Goal: Obtain resource: Download file/media

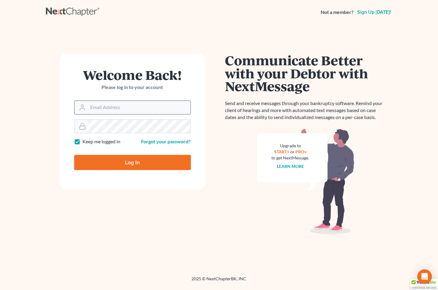
click at [121, 106] on input "Email Address" at bounding box center [139, 107] width 102 height 13
click at [123, 105] on input "Email Address" at bounding box center [139, 107] width 102 height 13
type input "[EMAIL_ADDRESS][DOMAIN_NAME]"
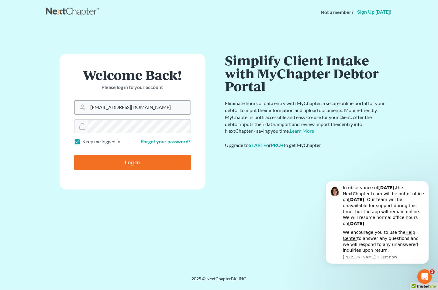
click at [74, 155] on input "Log In" at bounding box center [132, 162] width 117 height 15
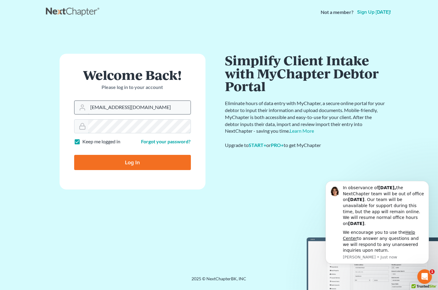
type input "Thinking..."
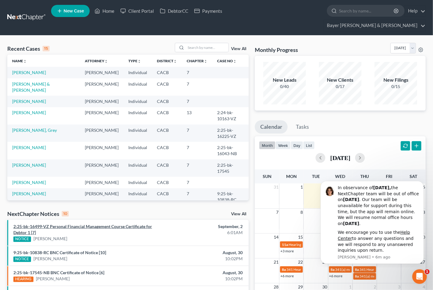
click at [78, 224] on link "2:25-bk-16499-VZ Personal Financial Management Course Certificate for Debtor 1 …" at bounding box center [82, 229] width 139 height 11
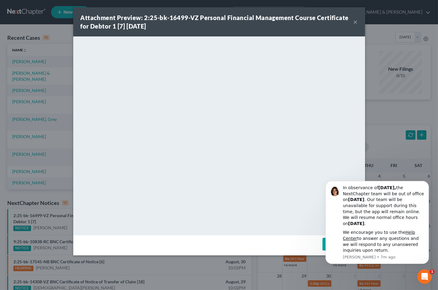
click at [321, 244] on body "In observance of [DATE], the NextChapter team will be out of office [DATE][DATE…" at bounding box center [377, 221] width 117 height 87
click at [428, 181] on icon "Dismiss notification" at bounding box center [426, 182] width 3 height 3
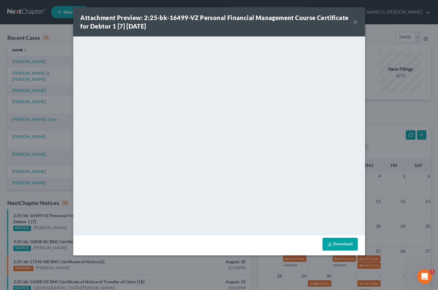
click at [346, 243] on link "Download" at bounding box center [340, 244] width 35 height 13
click at [355, 23] on button "×" at bounding box center [356, 21] width 4 height 7
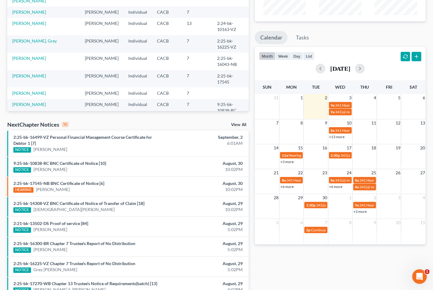
scroll to position [101, 0]
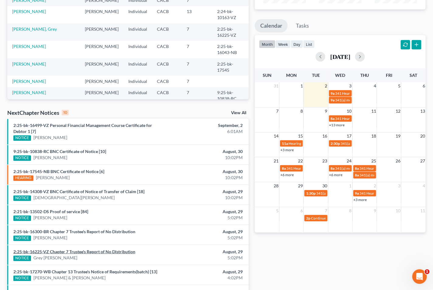
click at [81, 249] on link "2:25-bk-16225-VZ Chapter 7 Trustee's Report of No Distribution" at bounding box center [74, 251] width 122 height 5
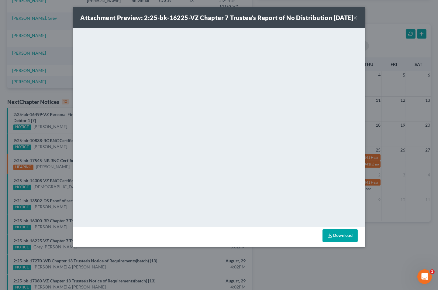
click at [339, 242] on link "Download" at bounding box center [340, 236] width 35 height 13
click at [352, 22] on div "Attachment Preview: 2:25-bk-16225-VZ Chapter 7 Trustee's Report of No Distribut…" at bounding box center [217, 17] width 273 height 9
click at [354, 21] on button "×" at bounding box center [356, 17] width 4 height 7
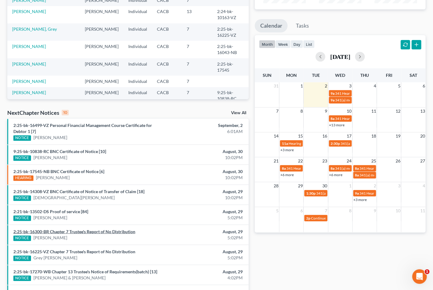
click at [46, 229] on link "2:25-bk-16300-BR Chapter 7 Trustee's Report of No Distribution" at bounding box center [74, 231] width 122 height 5
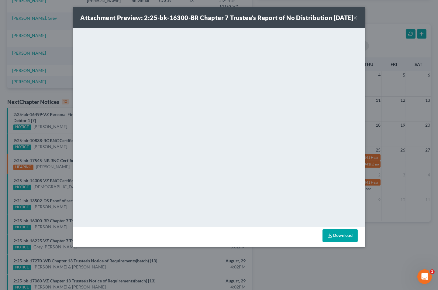
click at [349, 242] on link "Download" at bounding box center [340, 236] width 35 height 13
click at [355, 21] on button "×" at bounding box center [356, 17] width 4 height 7
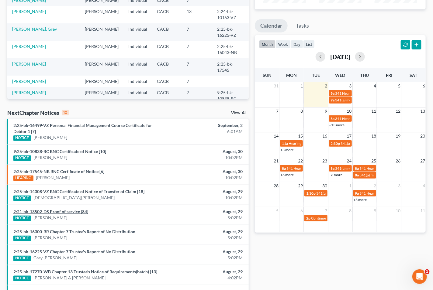
scroll to position [135, 0]
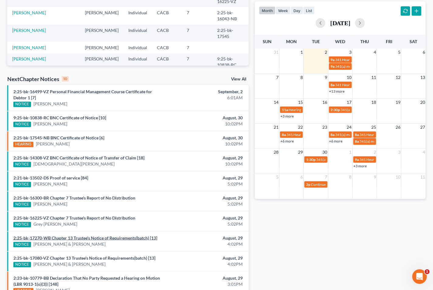
click at [92, 236] on link "2:25-bk-17270-WB Chapter 13 Trustee's Notice of Requirements(batch) [13]" at bounding box center [85, 238] width 144 height 5
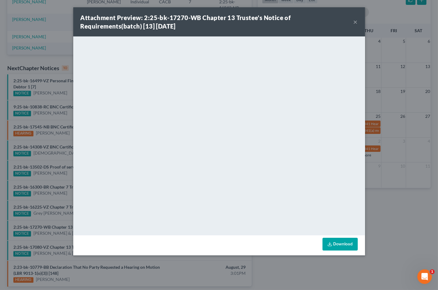
click at [354, 22] on button "×" at bounding box center [356, 21] width 4 height 7
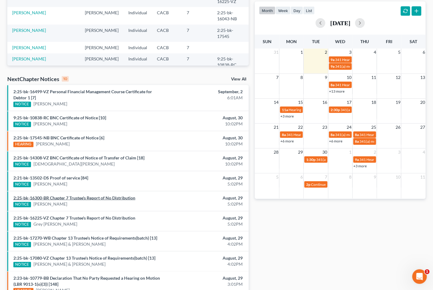
scroll to position [157, 0]
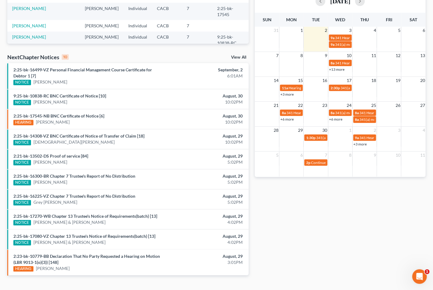
click at [237, 55] on link "View All" at bounding box center [238, 57] width 15 height 4
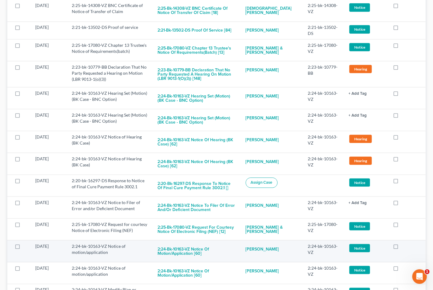
scroll to position [202, 0]
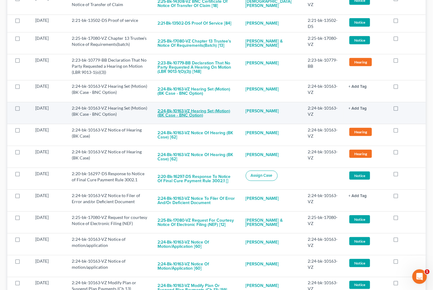
click at [183, 105] on button "2:24-bk-10163-VZ Hearing Set (Motion) (BK Case - BNC Option)" at bounding box center [197, 113] width 78 height 16
checkbox input "true"
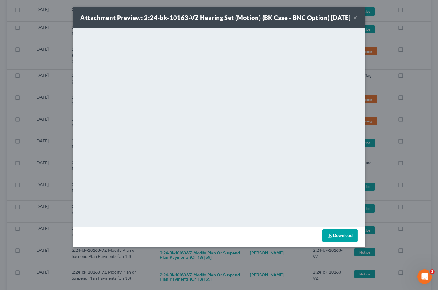
click at [351, 22] on div "Attachment Preview: 2:24-bk-10163-VZ Hearing Set (Motion) (BK Case - BNC Option…" at bounding box center [216, 17] width 270 height 9
click at [354, 21] on button "×" at bounding box center [356, 17] width 4 height 7
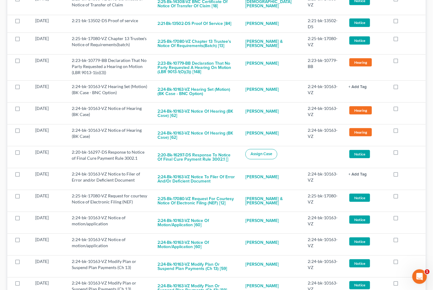
scroll to position [0, 0]
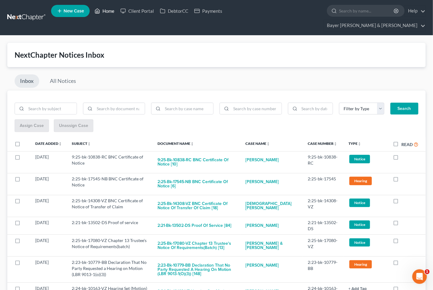
click at [104, 11] on link "Home" at bounding box center [105, 10] width 26 height 11
